Goal: Navigation & Orientation: Find specific page/section

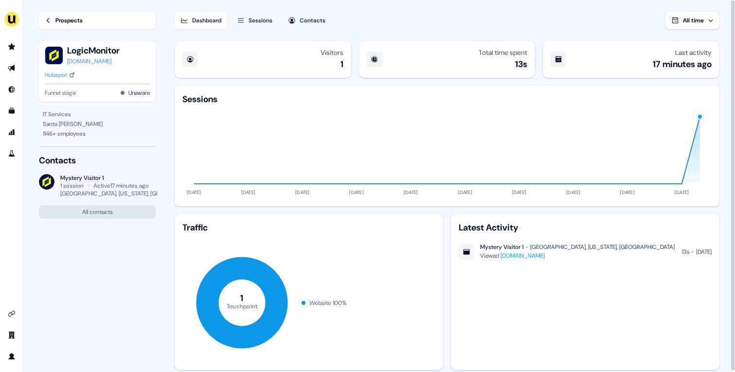
click at [76, 18] on div "Prospects" at bounding box center [68, 21] width 27 height 10
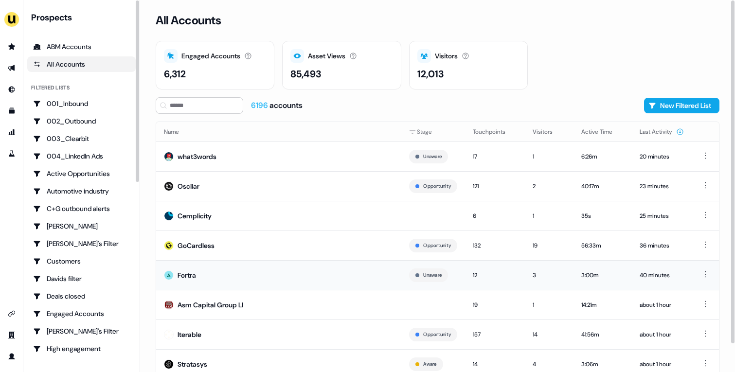
click at [257, 277] on td "Fortra" at bounding box center [278, 275] width 245 height 30
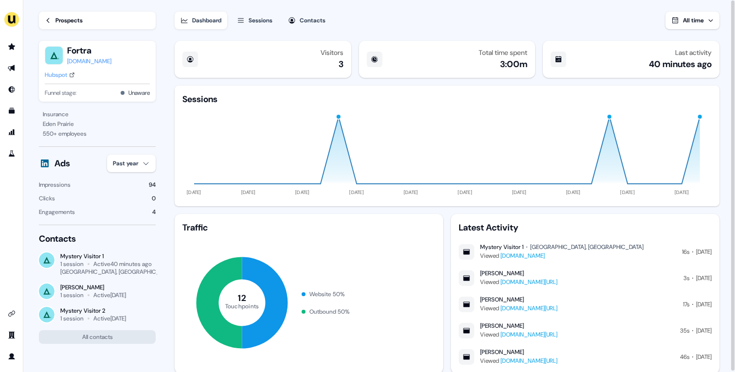
click at [74, 19] on div "Prospects" at bounding box center [68, 21] width 27 height 10
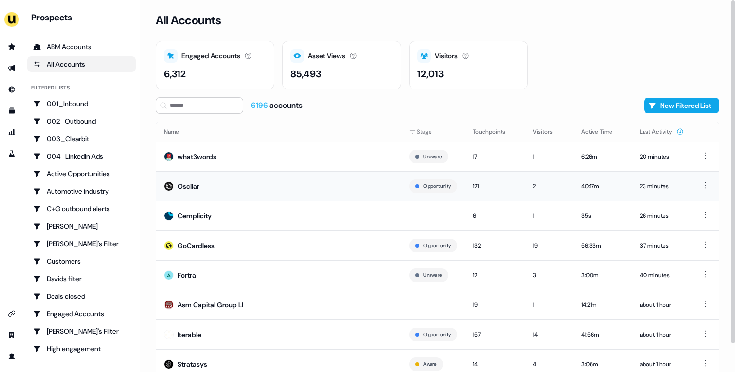
click at [269, 192] on td "Oscilar" at bounding box center [278, 186] width 245 height 30
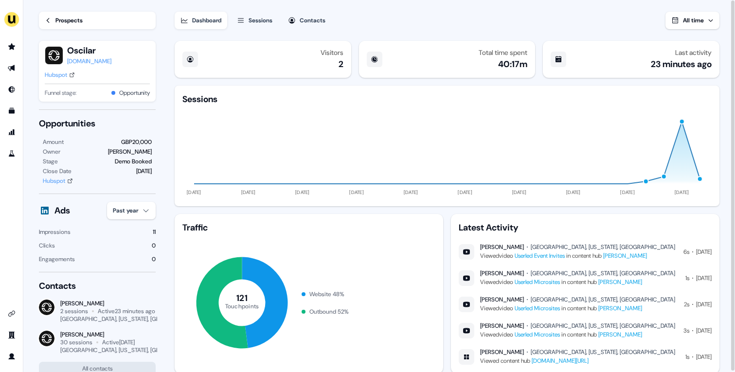
scroll to position [28, 0]
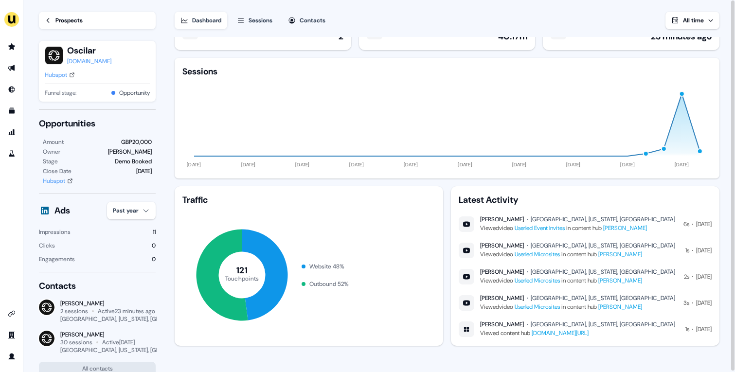
click at [535, 229] on link "Userled Event Invites" at bounding box center [540, 228] width 50 height 8
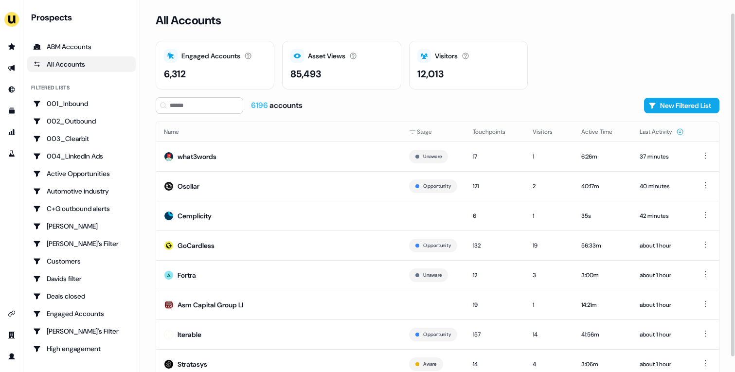
scroll to position [30, 0]
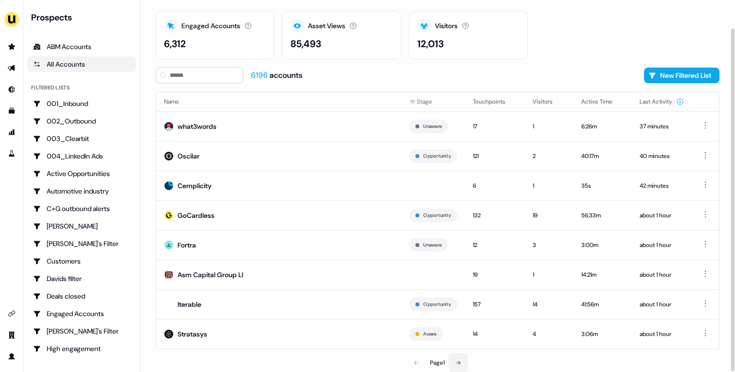
click at [459, 364] on icon at bounding box center [459, 363] width 6 height 6
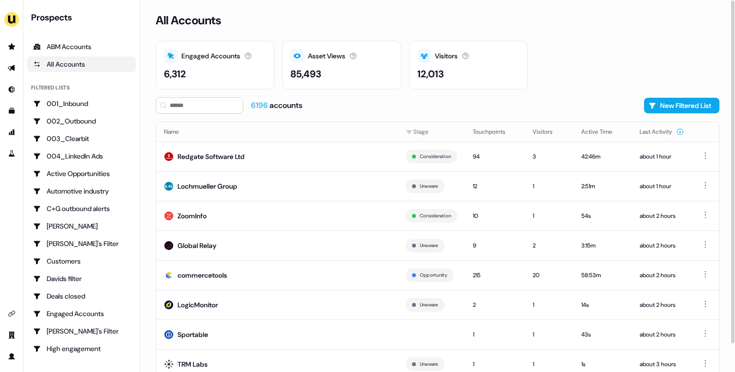
scroll to position [30, 0]
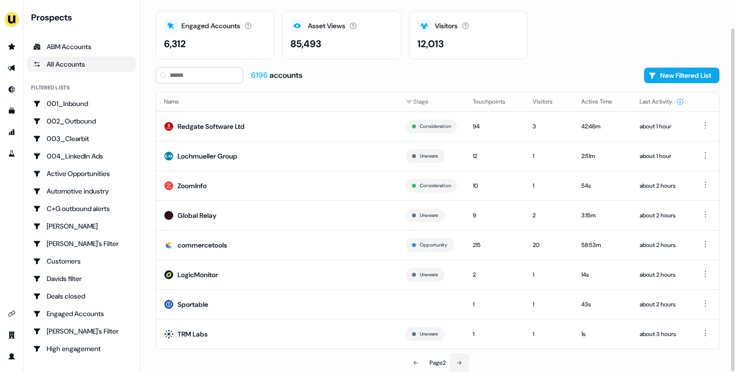
click at [460, 358] on button at bounding box center [459, 362] width 19 height 19
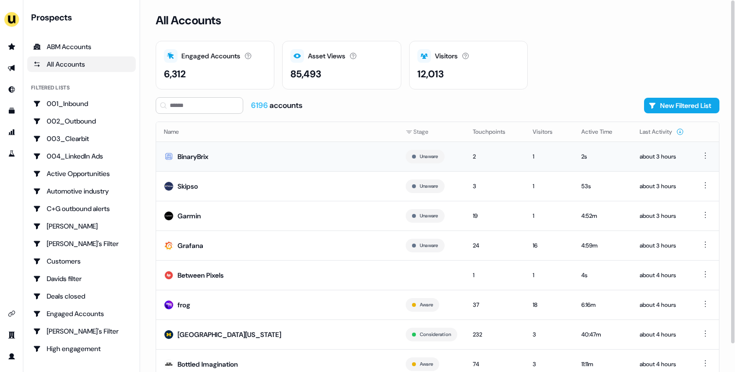
click at [306, 158] on td "BinaryBrix" at bounding box center [277, 157] width 242 height 30
